Goal: Book appointment/travel/reservation

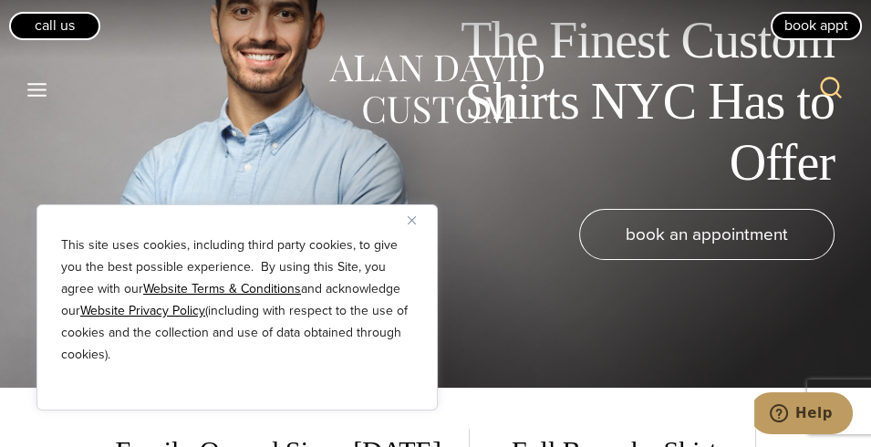
scroll to position [91, 0]
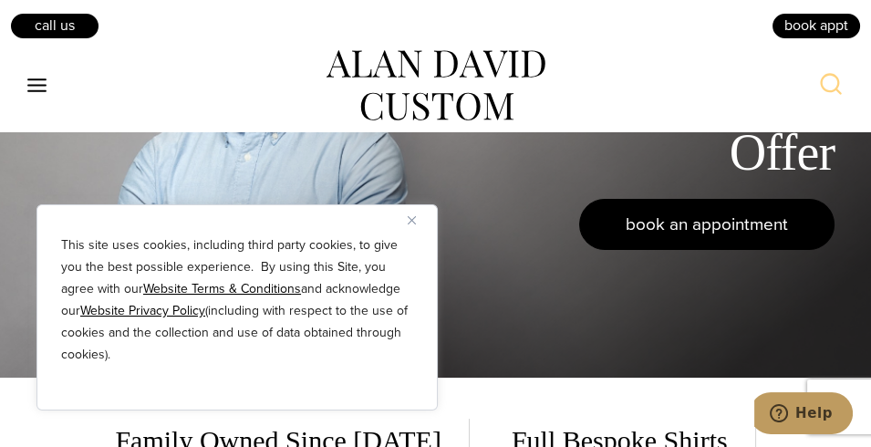
click at [671, 235] on span "book an appointment" at bounding box center [706, 224] width 162 height 26
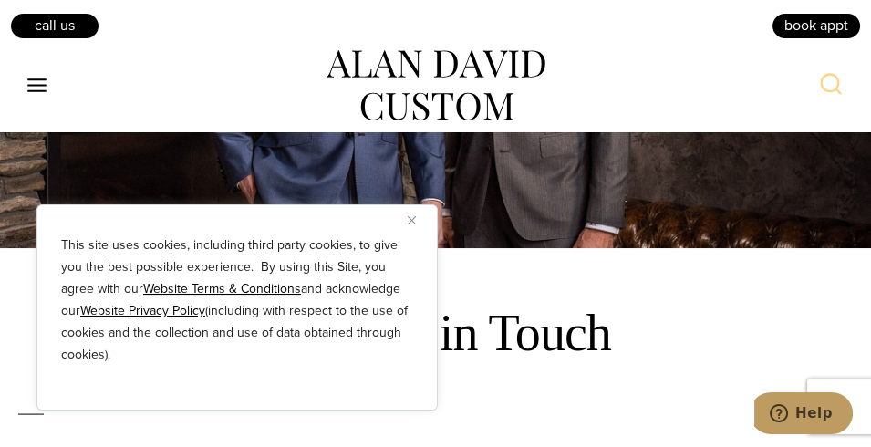
scroll to position [365, 0]
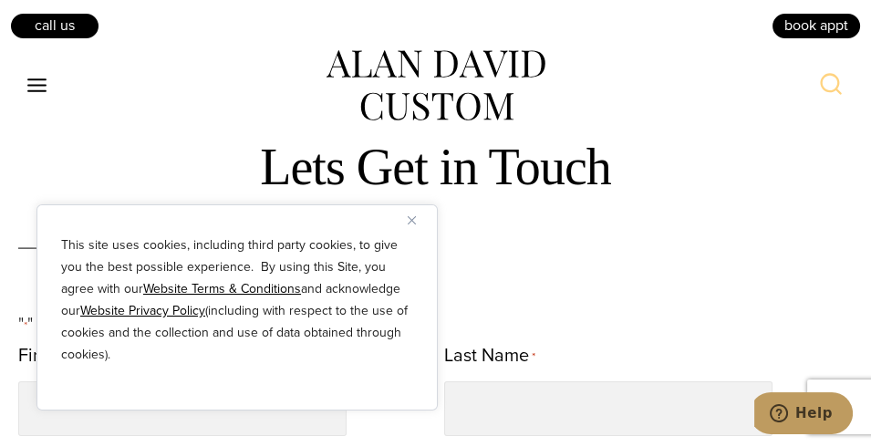
click at [414, 223] on img "Close" at bounding box center [412, 220] width 8 height 8
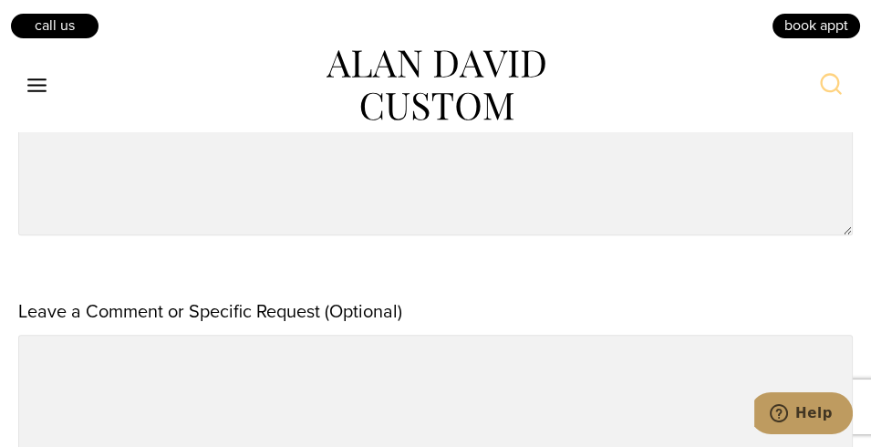
scroll to position [912, 0]
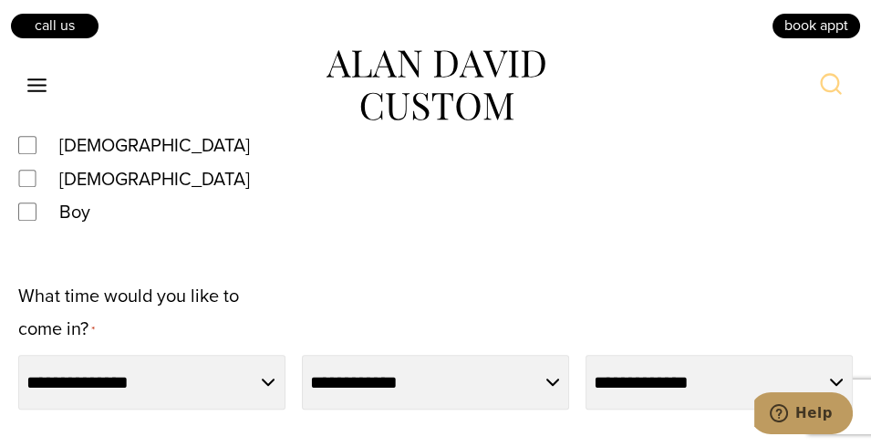
click at [41, 82] on icon "Toggle Menu" at bounding box center [37, 85] width 23 height 23
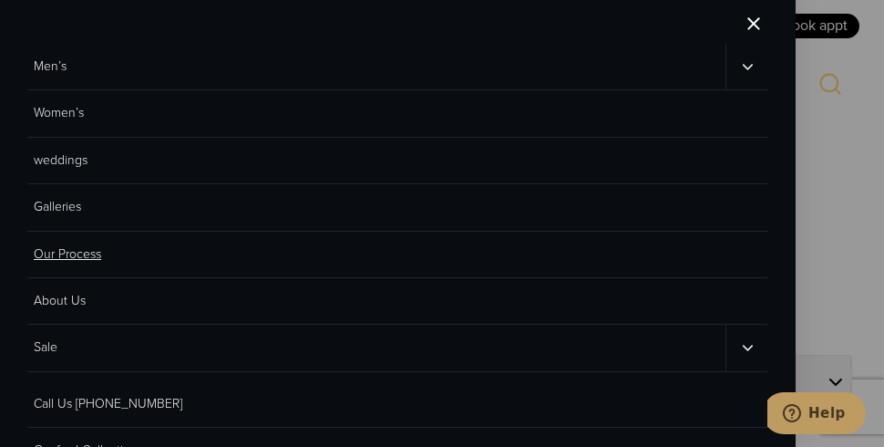
click at [57, 257] on link "Our Process" at bounding box center [397, 255] width 741 height 46
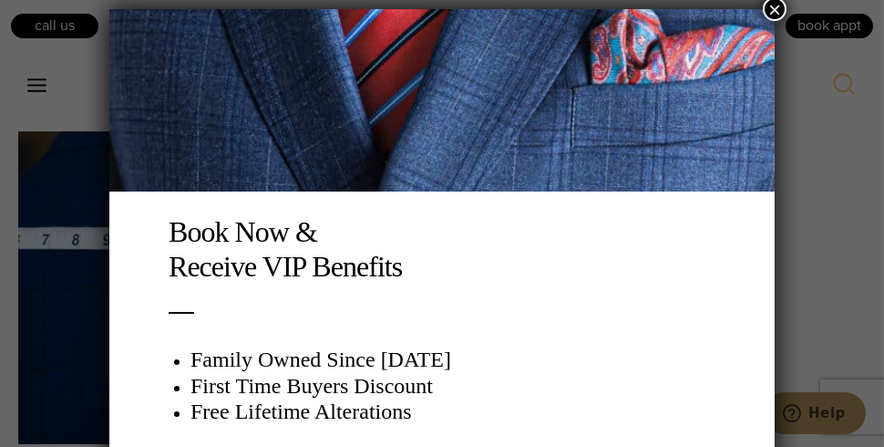
click at [770, 6] on button "×" at bounding box center [775, 9] width 24 height 24
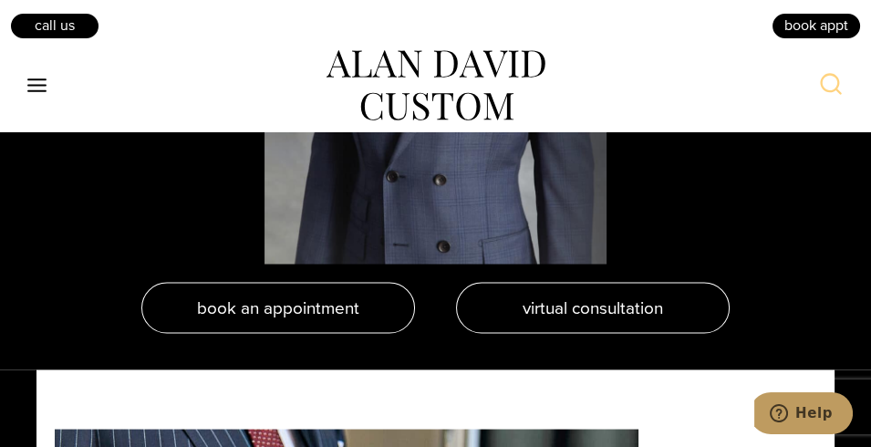
scroll to position [4011, 0]
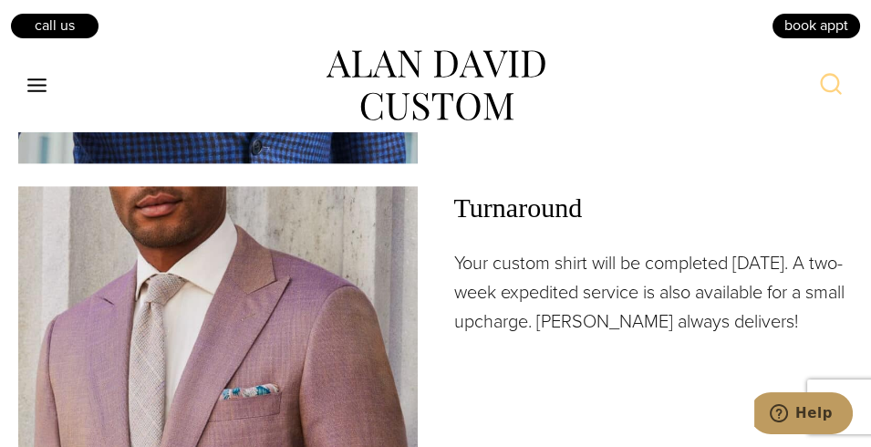
scroll to position [2735, 0]
